Goal: Browse casually: Explore the website without a specific task or goal

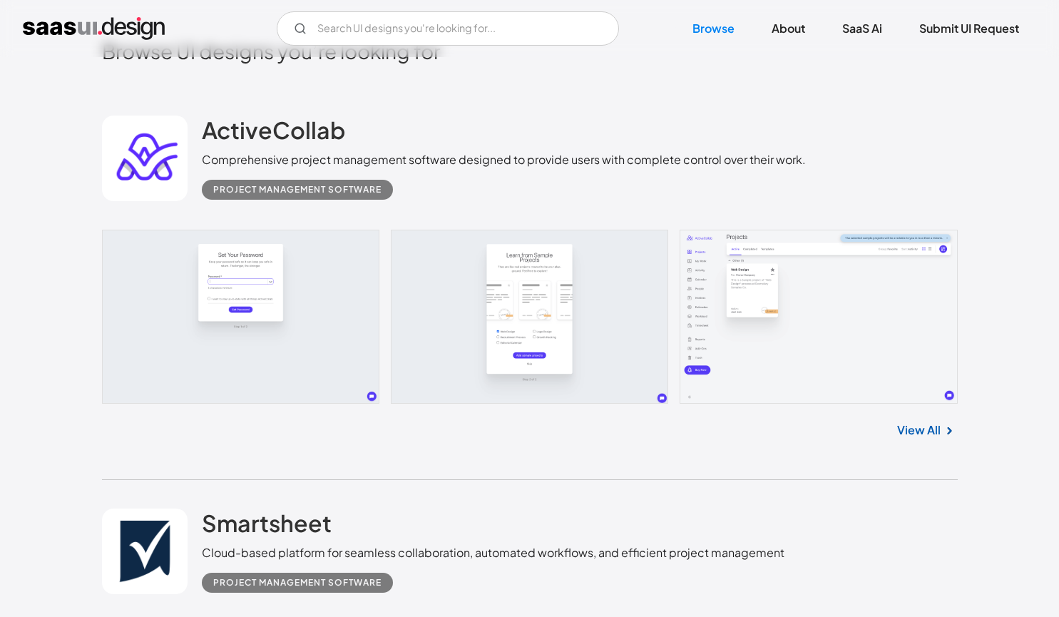
scroll to position [428, 0]
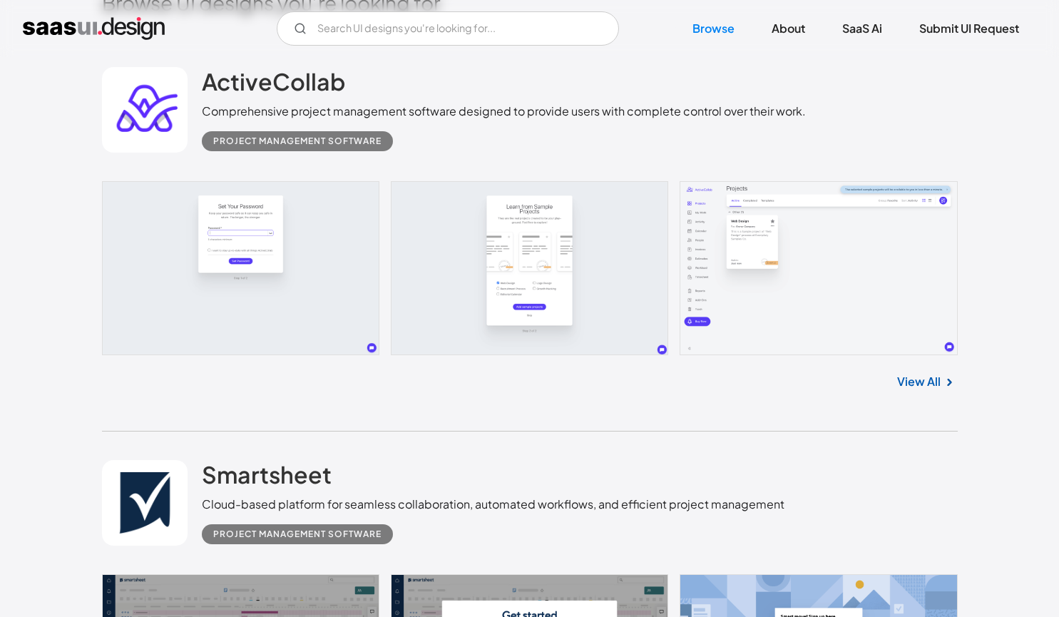
click at [847, 249] on link at bounding box center [530, 268] width 856 height 174
click at [831, 250] on link at bounding box center [530, 268] width 856 height 174
click at [945, 385] on img at bounding box center [948, 382] width 17 height 17
click at [919, 383] on link "View All" at bounding box center [918, 381] width 43 height 17
click at [915, 384] on link "View All" at bounding box center [918, 381] width 43 height 17
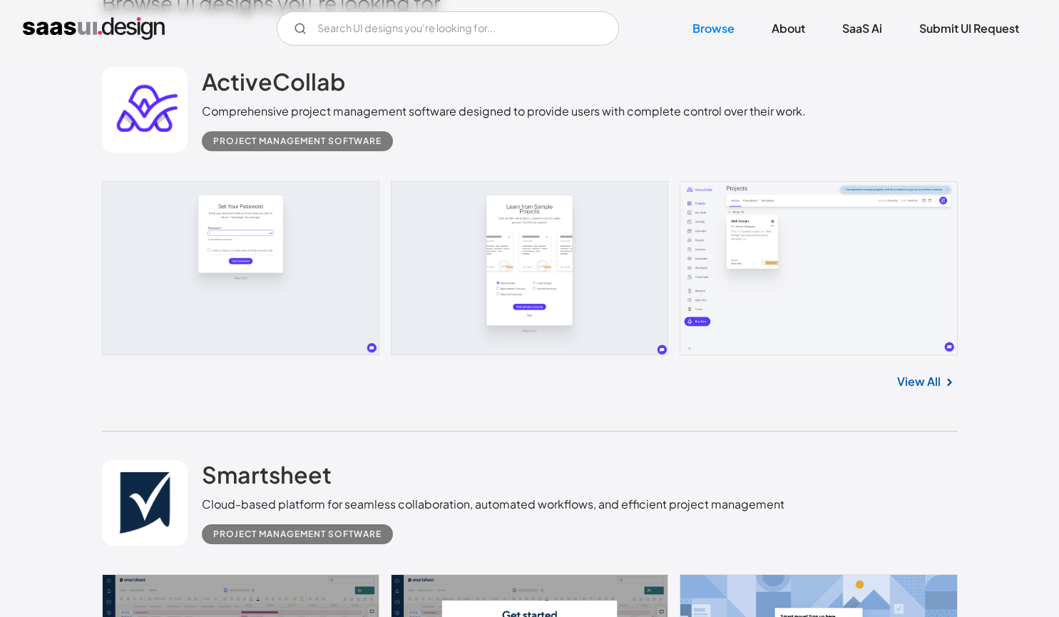
scroll to position [784, 0]
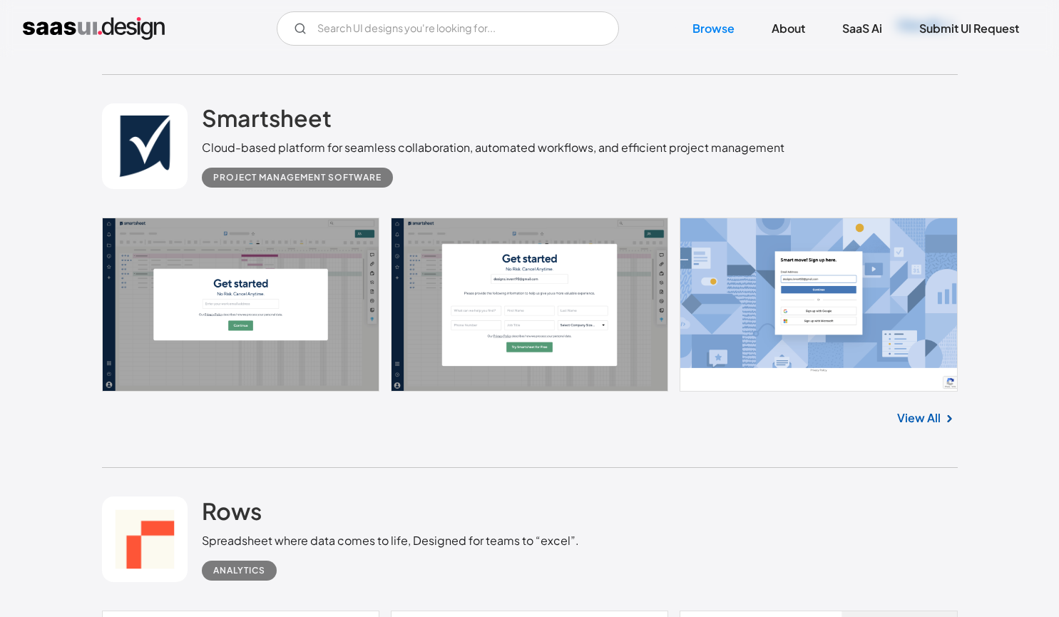
click at [841, 339] on link at bounding box center [530, 304] width 856 height 174
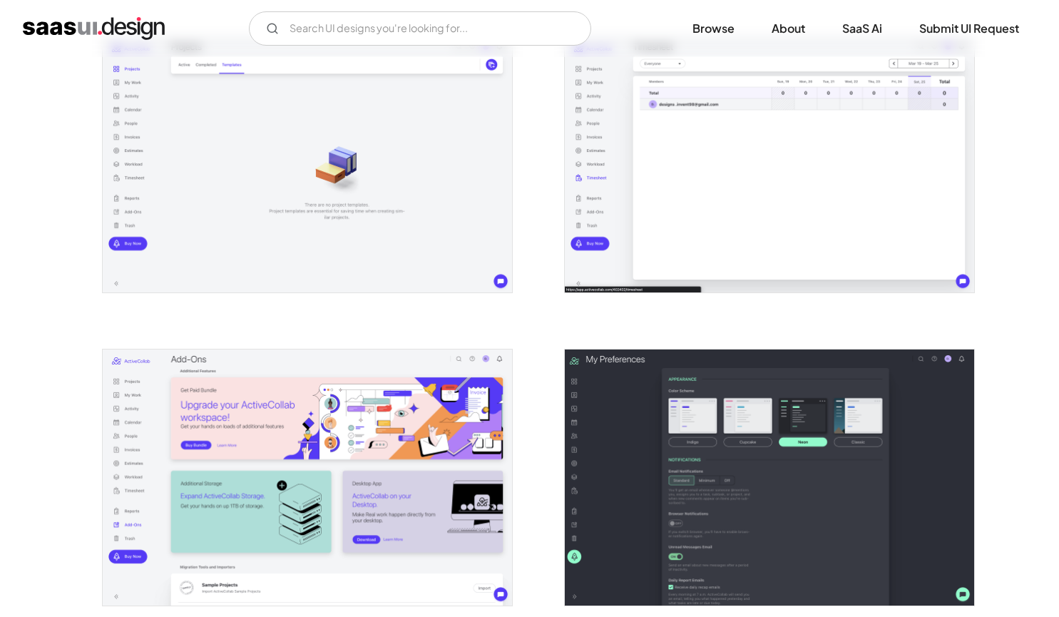
scroll to position [2638, 0]
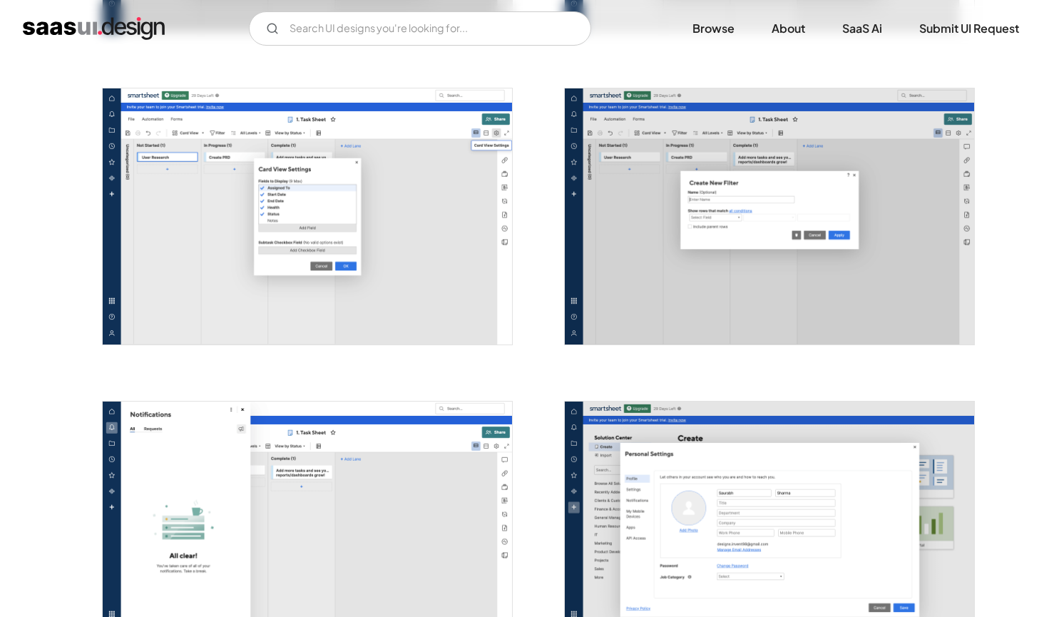
scroll to position [3137, 0]
